Goal: Task Accomplishment & Management: Manage account settings

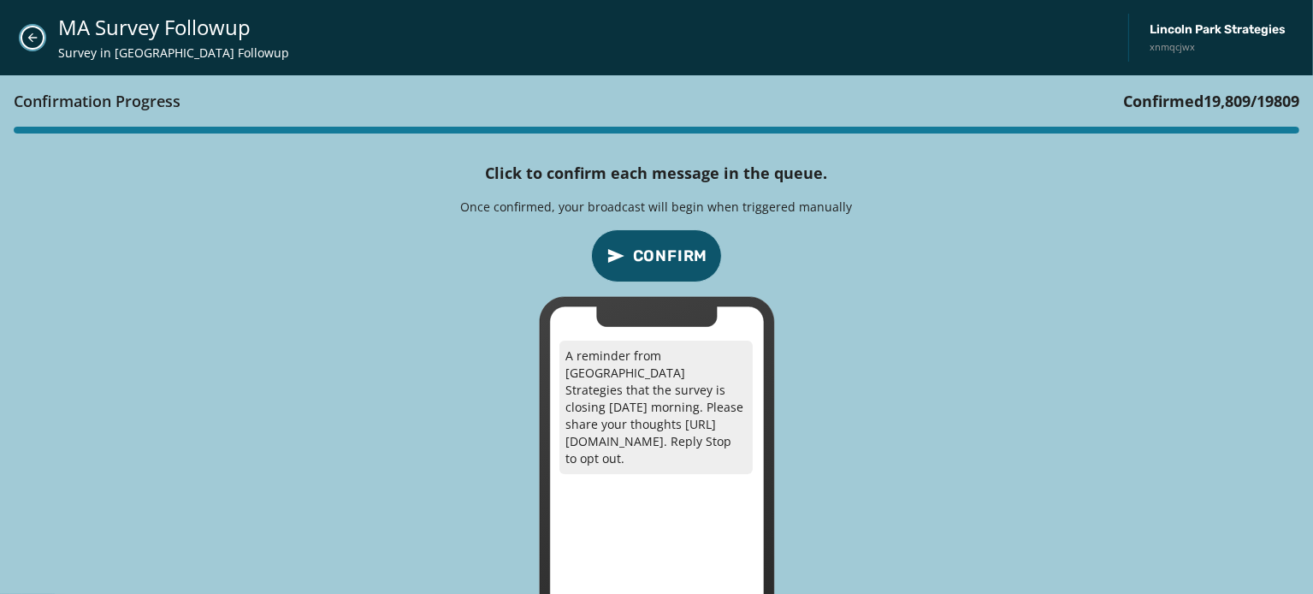
click at [31, 38] on icon "Close admin drawer" at bounding box center [32, 37] width 9 height 9
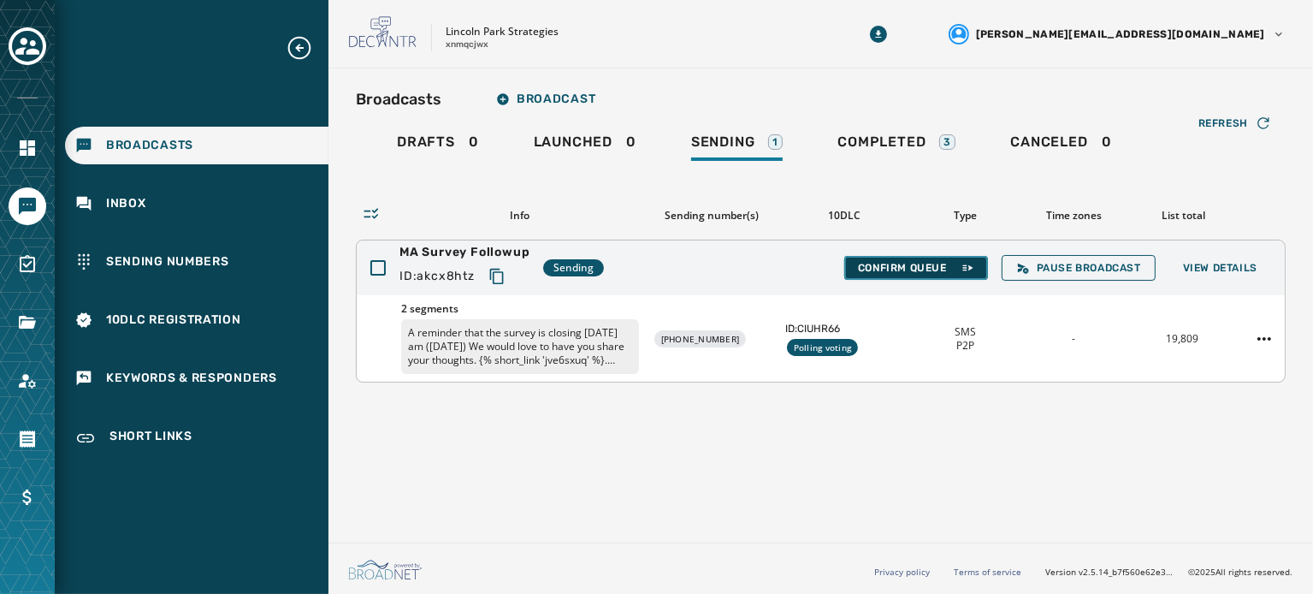
click at [924, 265] on span "Confirm Queue" at bounding box center [916, 268] width 116 height 14
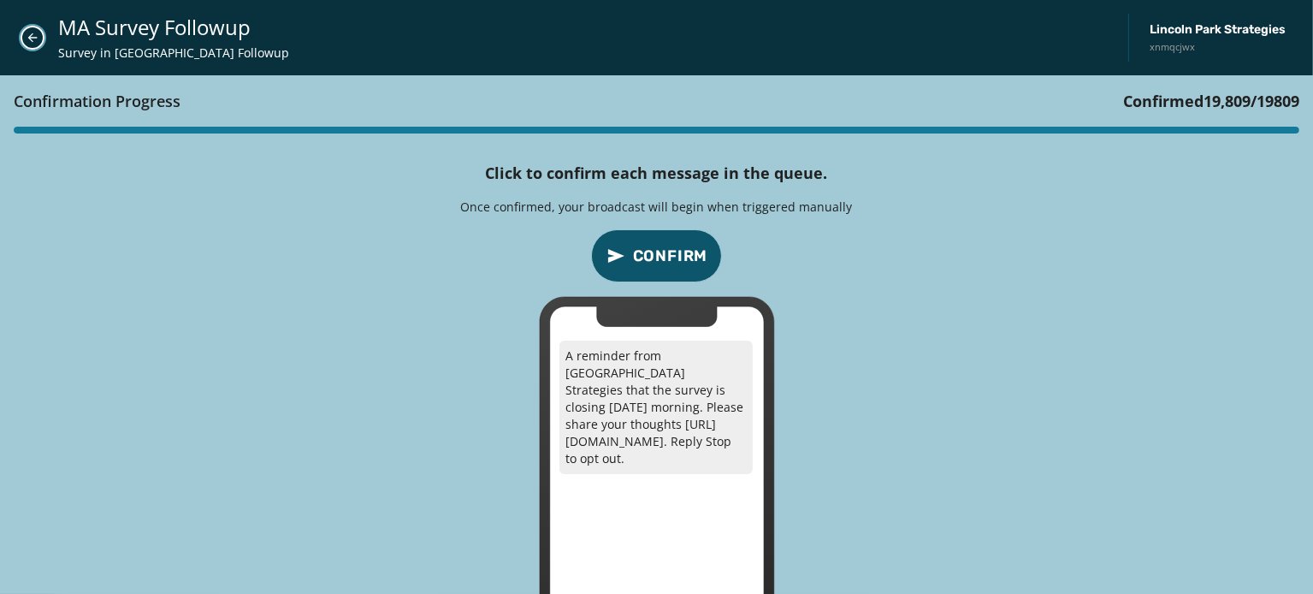
click at [34, 36] on icon "Close admin drawer" at bounding box center [33, 38] width 14 height 14
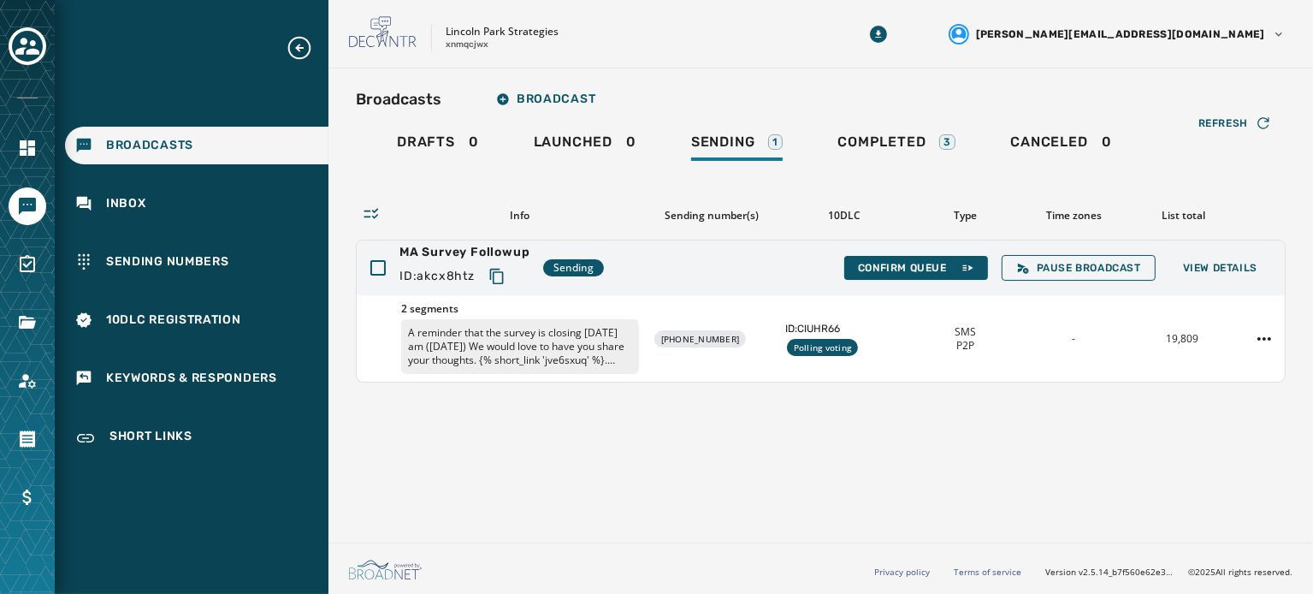
click at [588, 526] on div "Broadcasts Broadcast Drafts 0 Launched 0 Sending 1 Completed 3 Canceled 0 Refre…" at bounding box center [820, 301] width 984 height 467
click at [909, 269] on span "Confirm Queue" at bounding box center [916, 268] width 116 height 14
click at [956, 266] on span "Confirm Queue" at bounding box center [916, 268] width 116 height 14
click at [908, 262] on span "Confirm Queue" at bounding box center [916, 268] width 116 height 14
click at [964, 268] on icon at bounding box center [967, 268] width 14 height 14
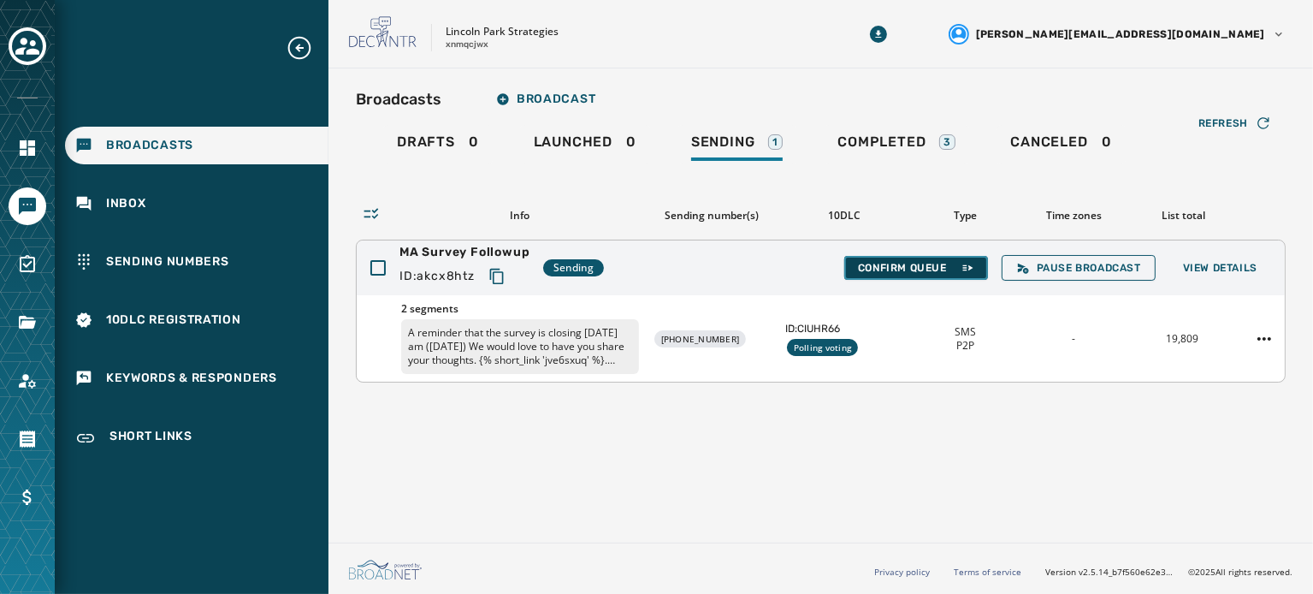
click at [955, 269] on span "Confirm Queue" at bounding box center [916, 268] width 116 height 14
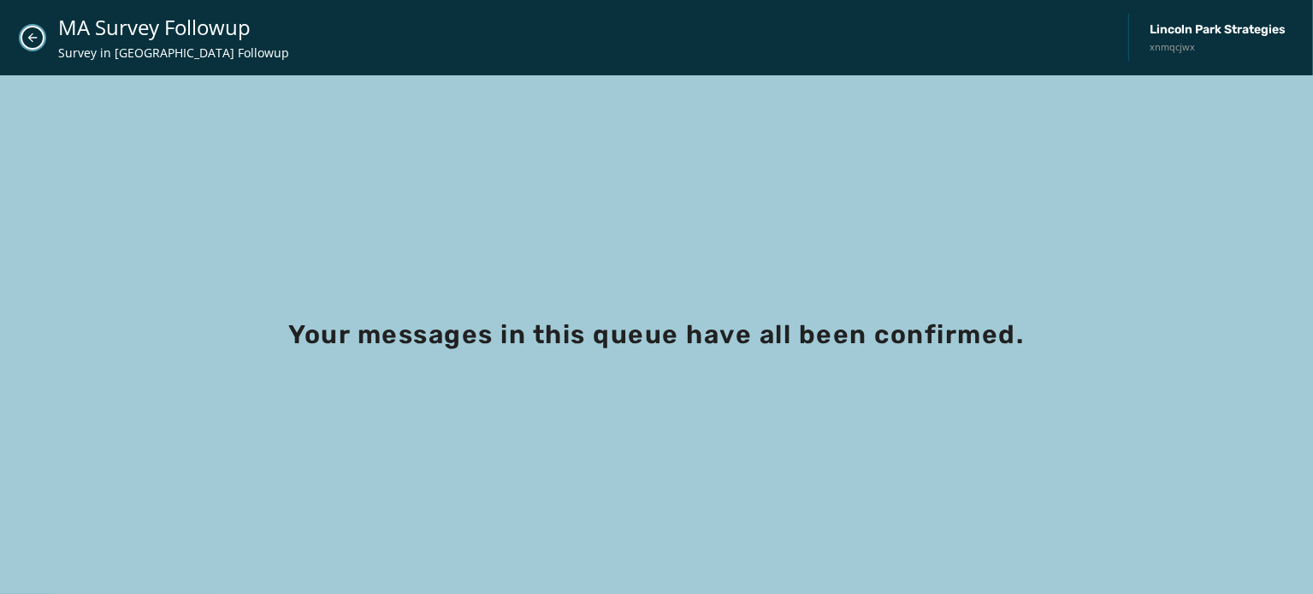
click at [34, 40] on icon "Close admin drawer" at bounding box center [33, 38] width 14 height 14
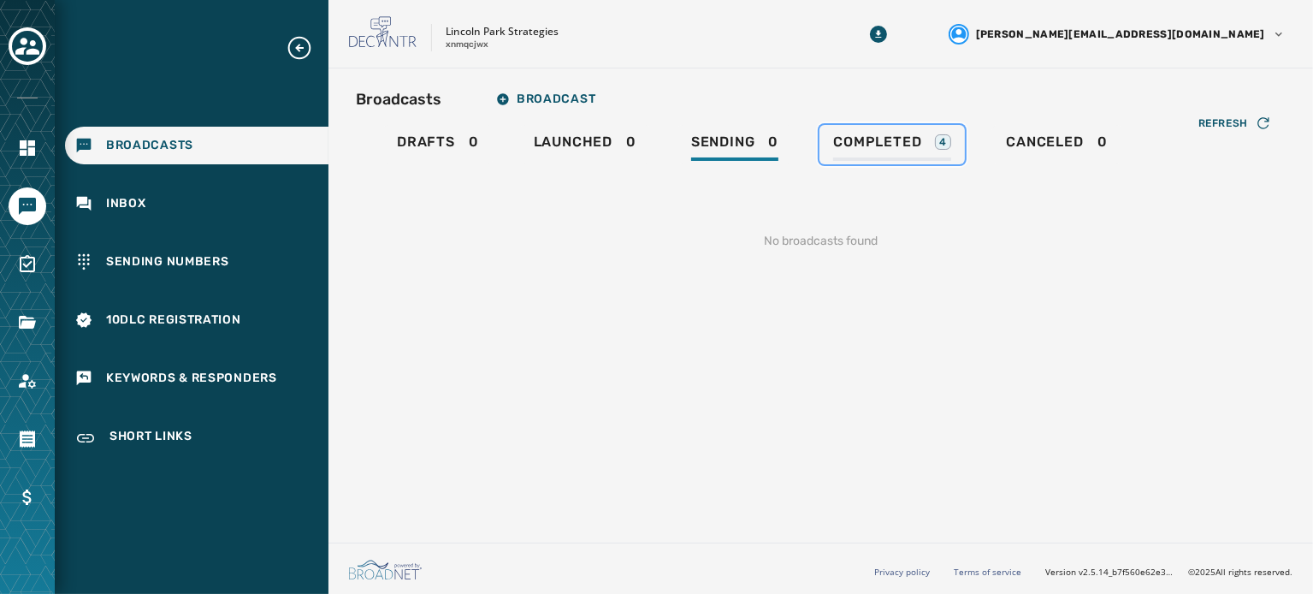
click at [876, 131] on link "Completed 4" at bounding box center [891, 144] width 145 height 39
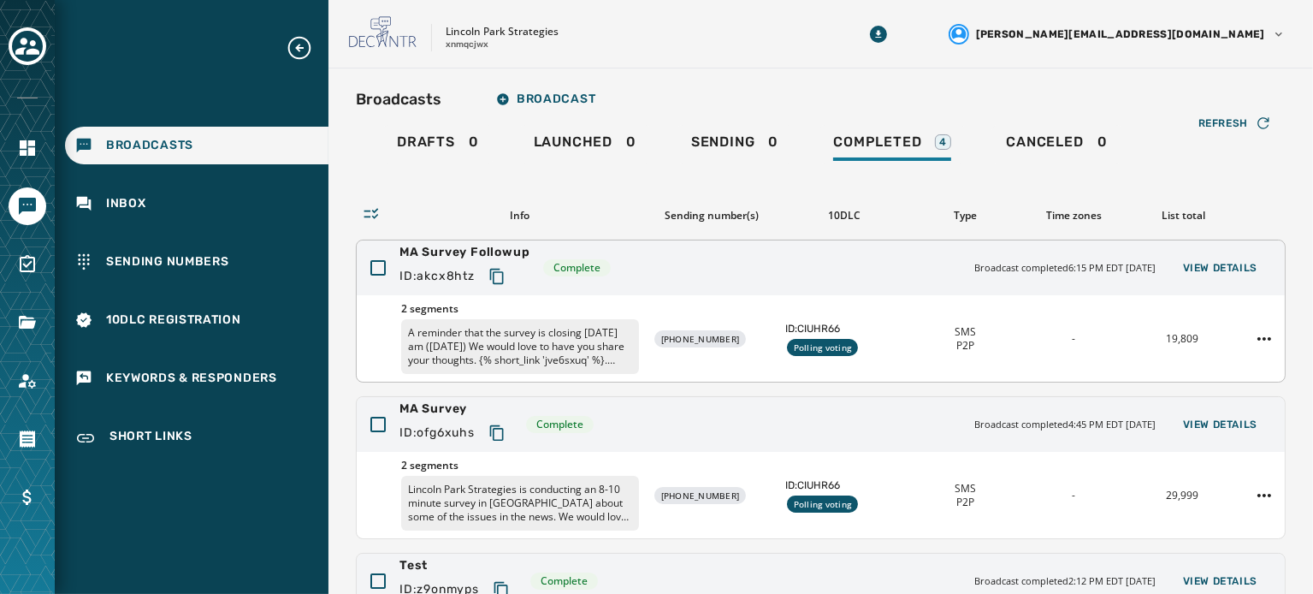
click at [765, 297] on div "2 segments A reminder that the survey is closing [DATE] am ([DATE]) We would lo…" at bounding box center [821, 338] width 928 height 86
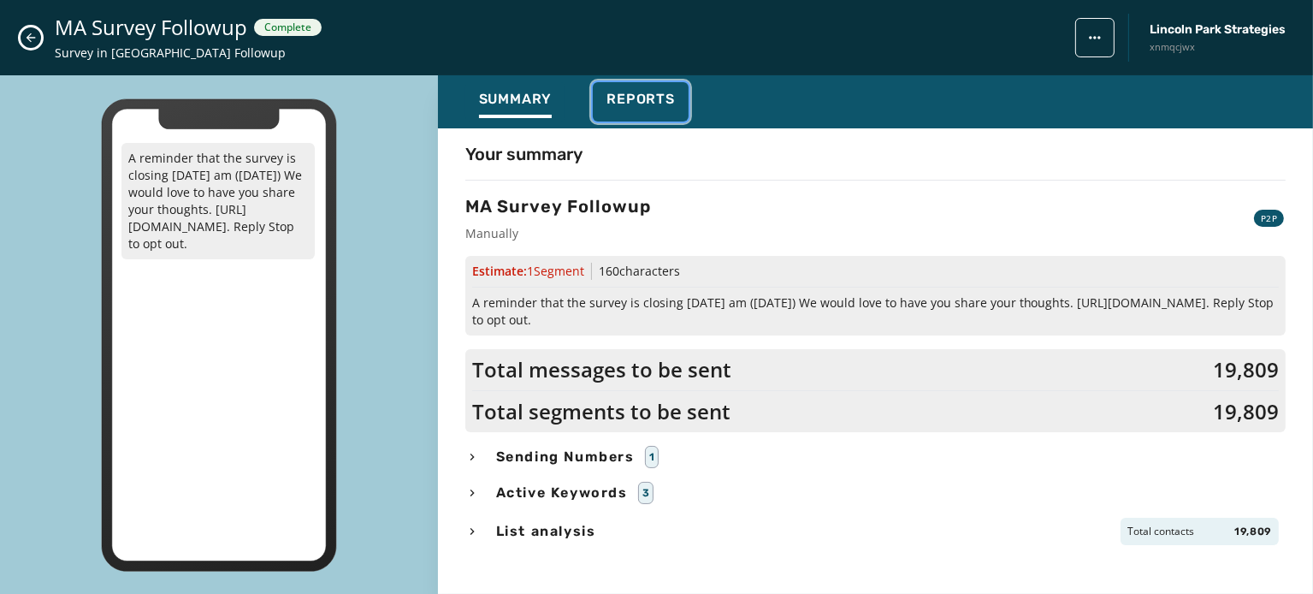
click at [650, 105] on span "Reports" at bounding box center [640, 99] width 68 height 17
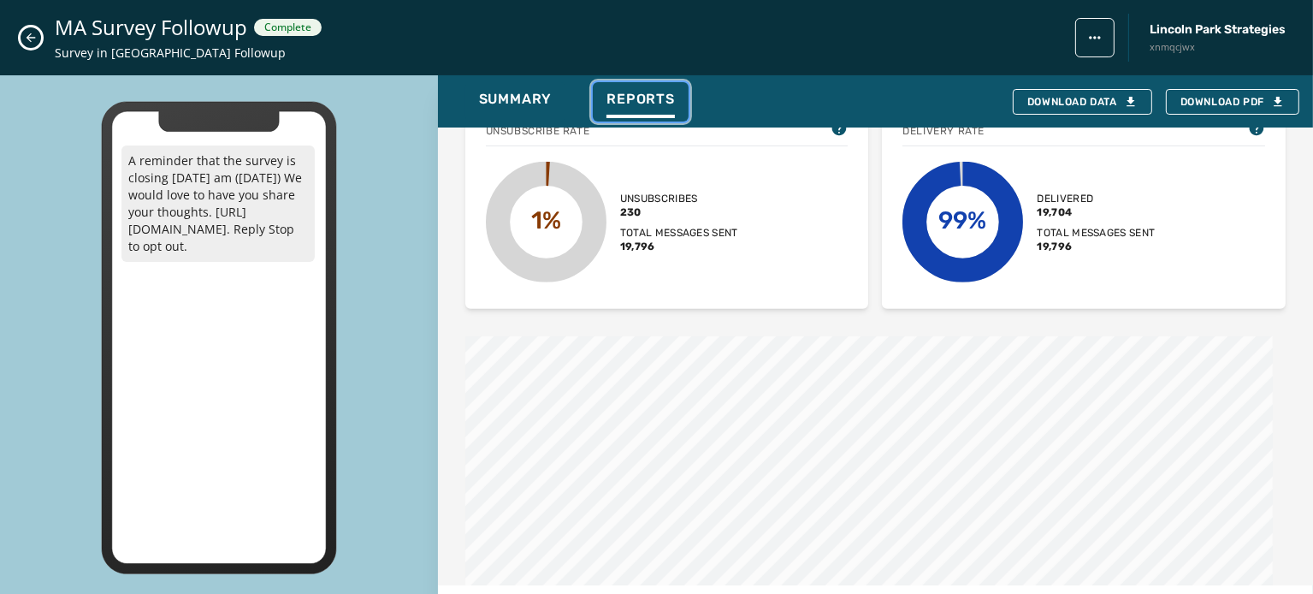
scroll to position [311, 0]
